Goal: Book appointment/travel/reservation

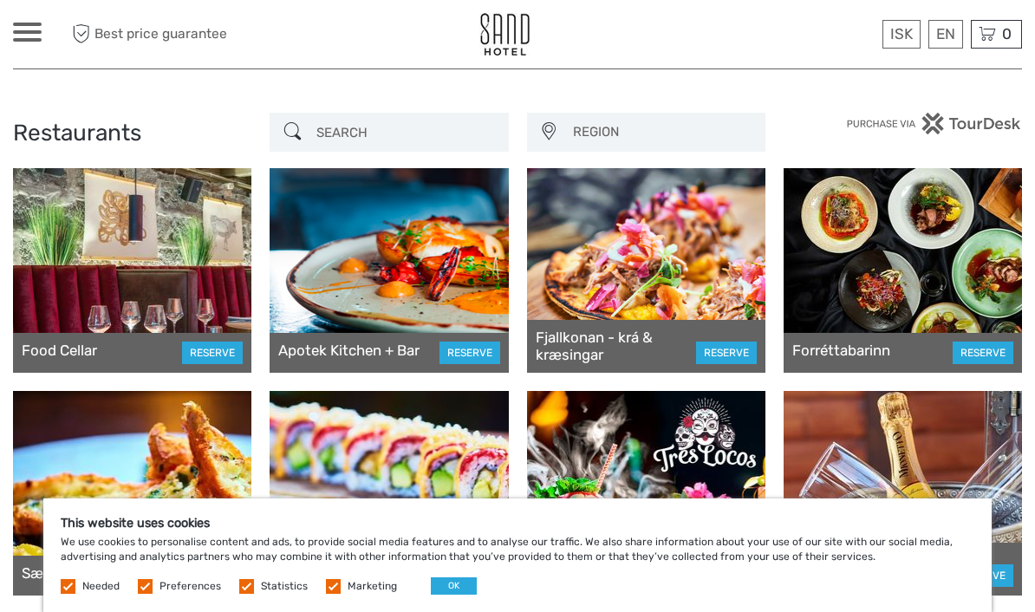
click at [453, 583] on button "OK" at bounding box center [454, 585] width 46 height 17
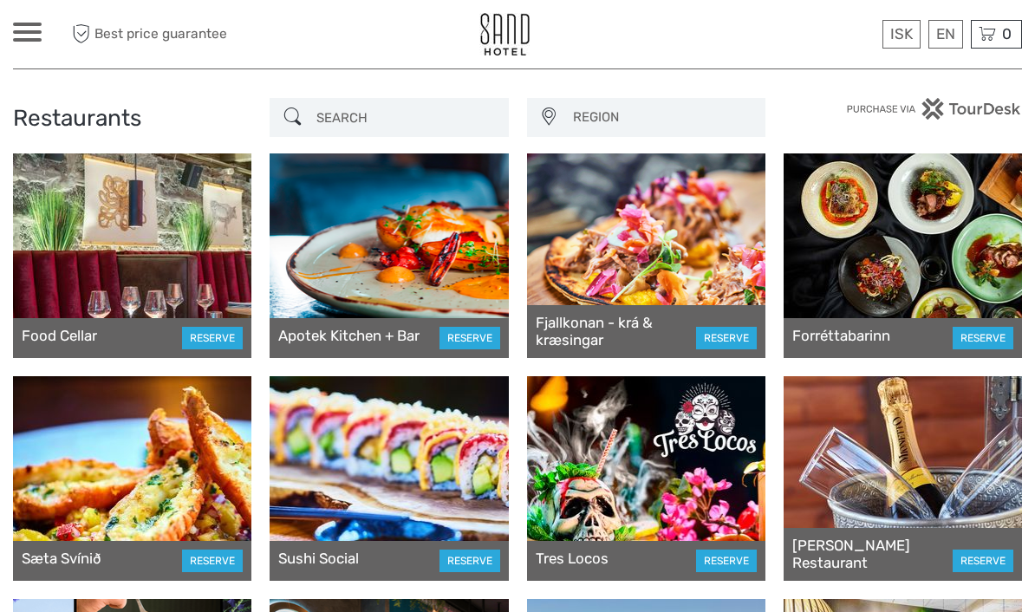
scroll to position [12, 0]
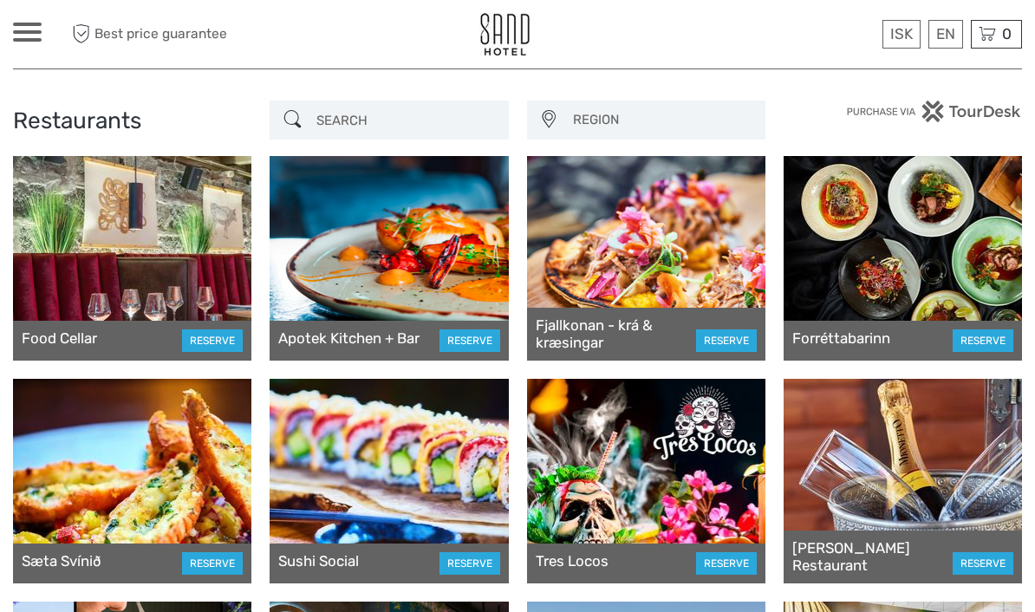
click at [370, 263] on div at bounding box center [389, 258] width 238 height 205
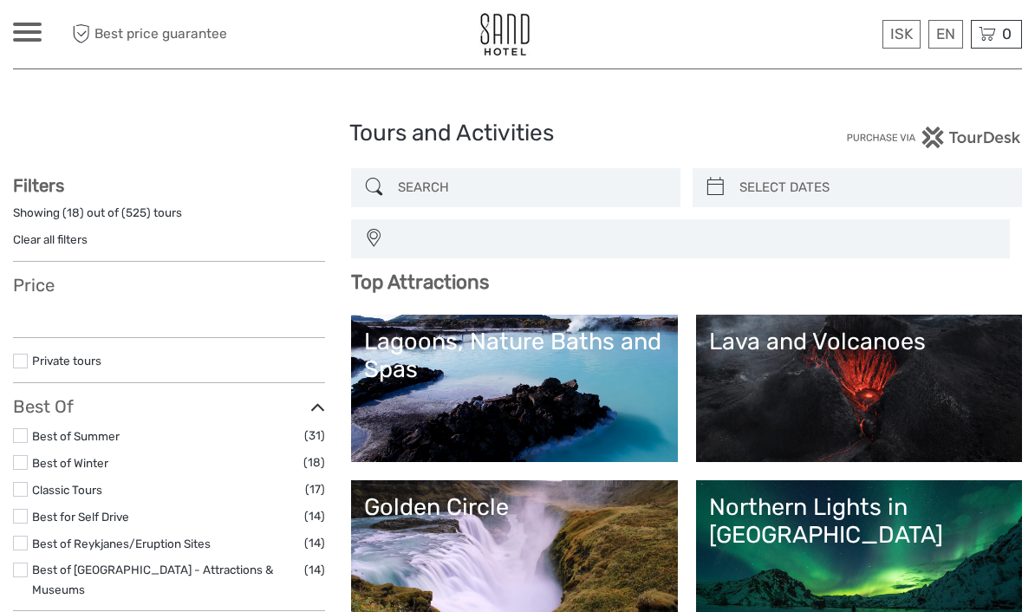
select select
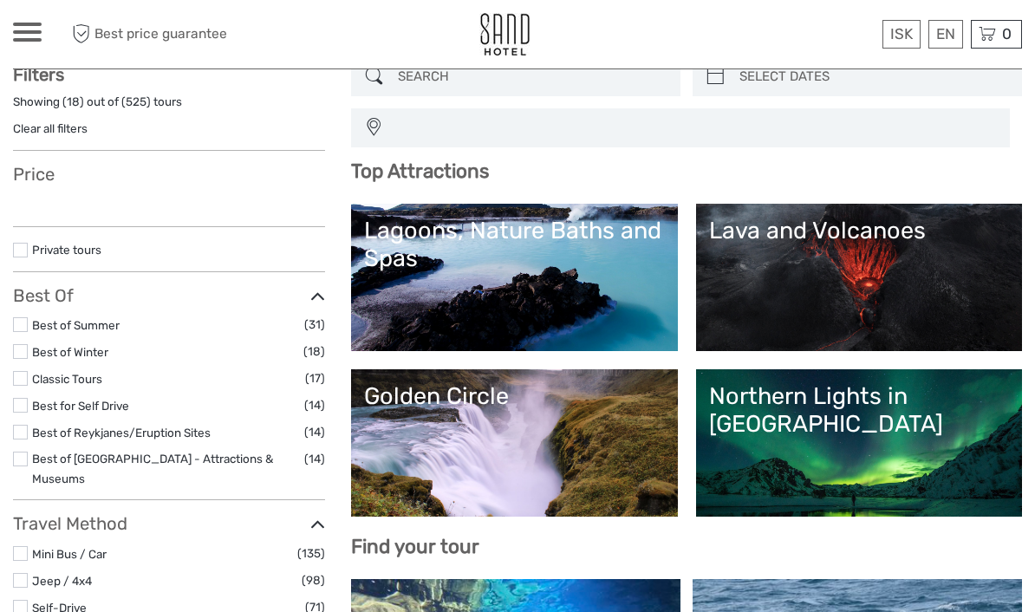
select select
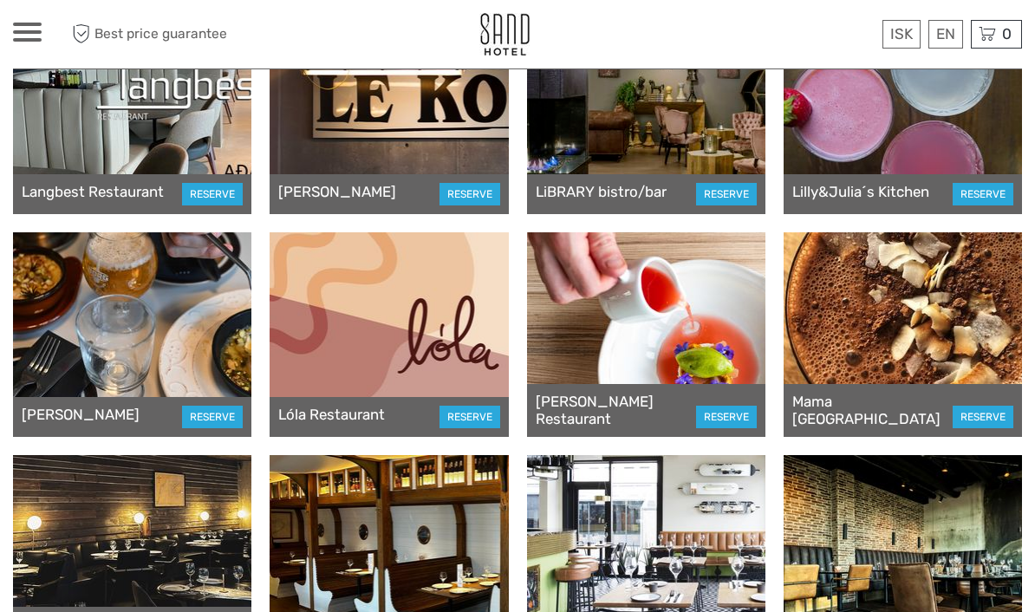
scroll to position [5270, 0]
